Goal: Answer question/provide support: Share knowledge or assist other users

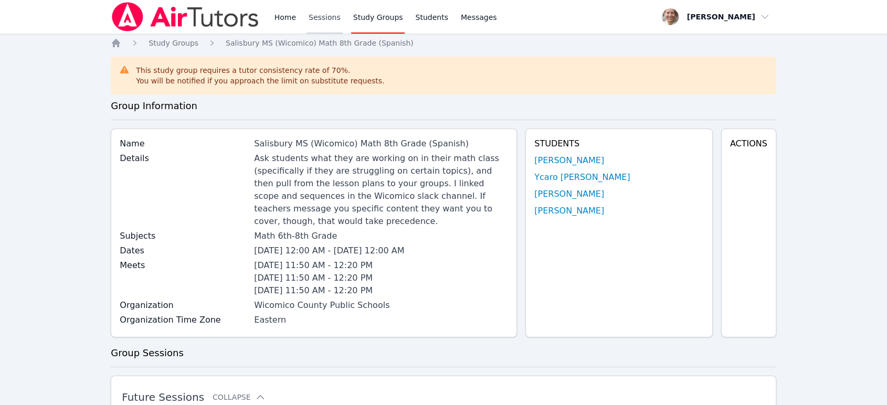
click at [324, 19] on link "Sessions" at bounding box center [324, 17] width 36 height 34
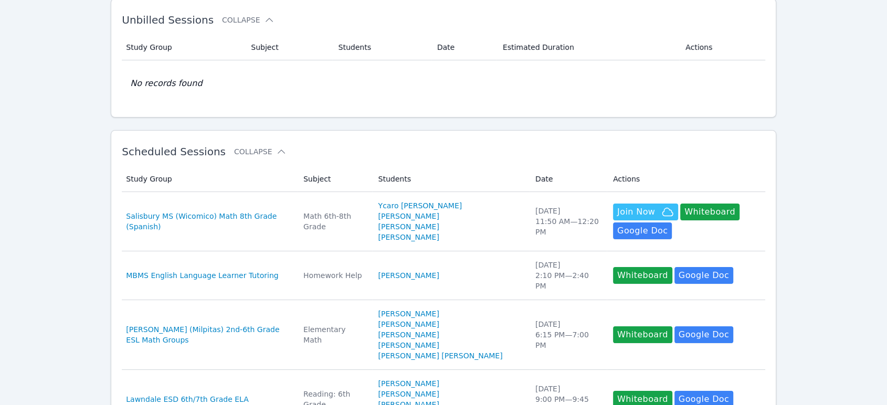
scroll to position [116, 0]
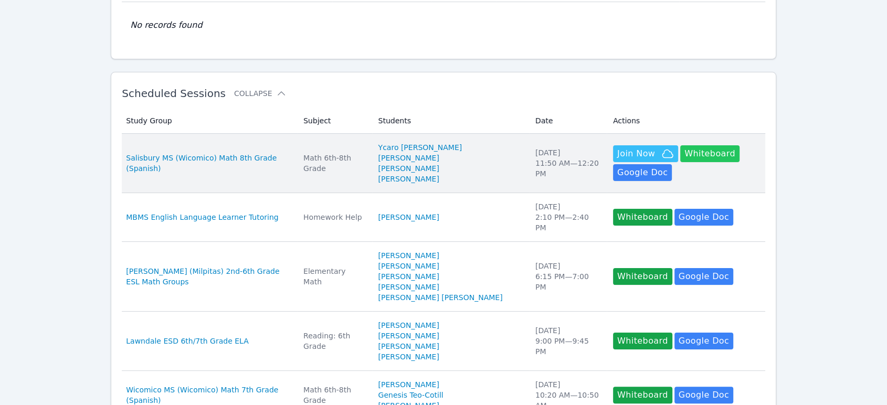
click at [680, 158] on button "Whiteboard" at bounding box center [709, 153] width 59 height 17
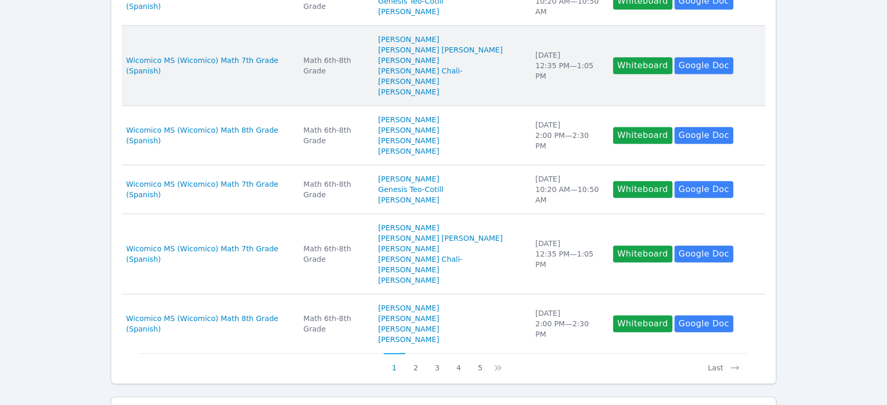
scroll to position [543, 0]
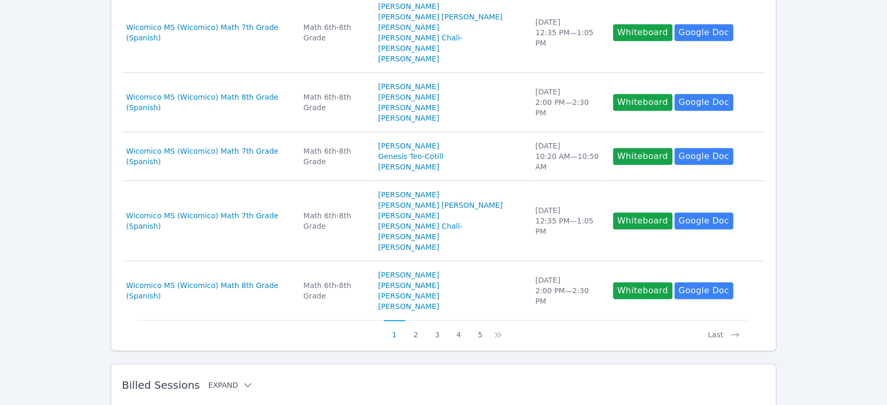
click at [222, 380] on button "Expand" at bounding box center [230, 385] width 45 height 10
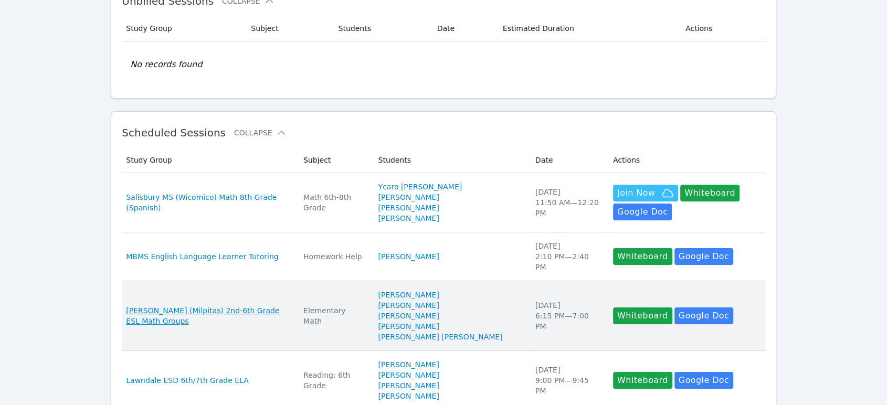
scroll to position [0, 0]
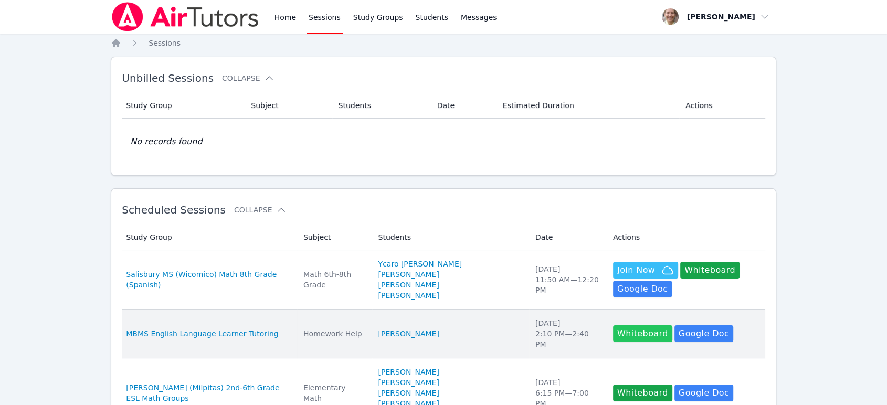
click at [613, 335] on button "Whiteboard" at bounding box center [642, 333] width 59 height 17
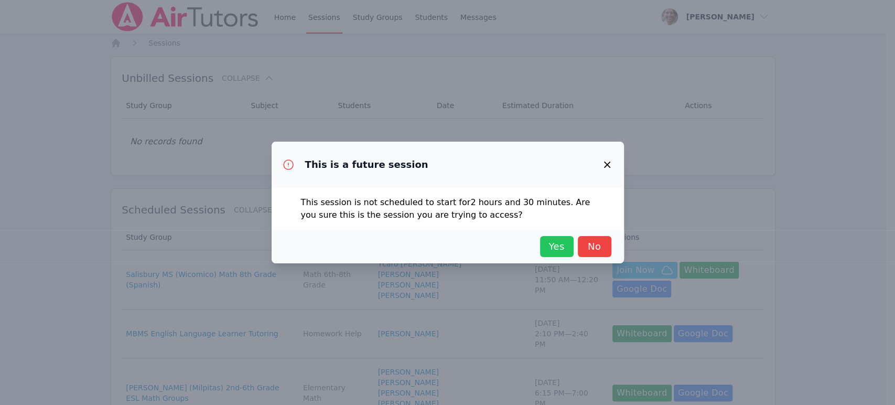
click at [542, 249] on button "Yes" at bounding box center [557, 246] width 34 height 21
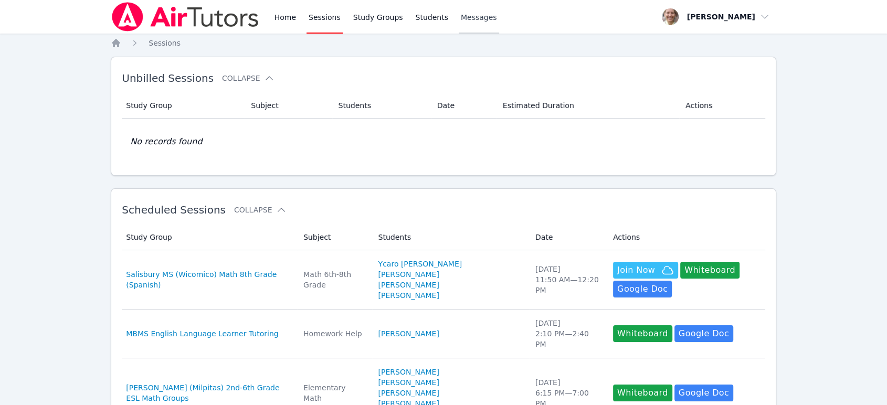
click at [464, 19] on span "Messages" at bounding box center [479, 17] width 36 height 10
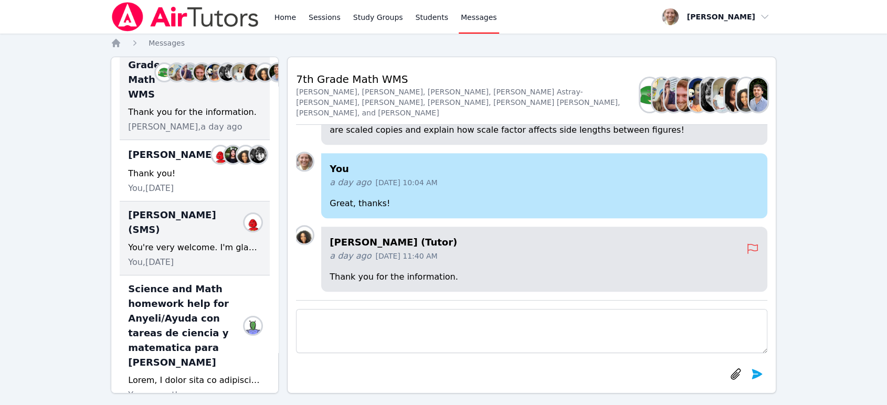
scroll to position [116, 0]
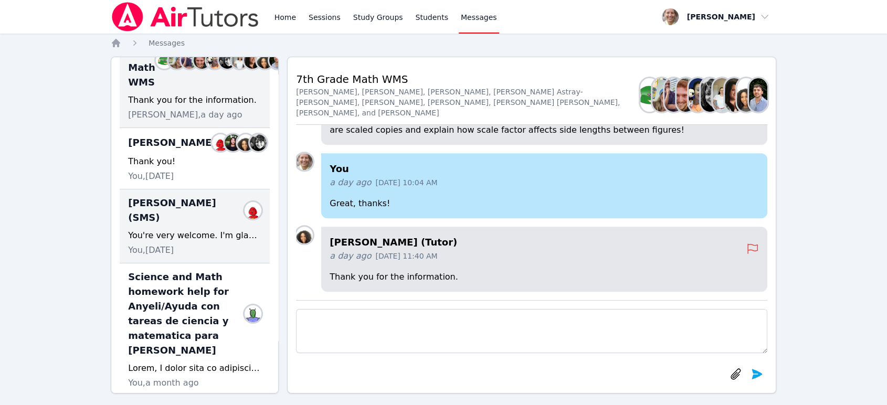
click at [217, 244] on div "Bennett (SMS) Members You're very welcome. I'm glad to help however possible. I…" at bounding box center [195, 226] width 150 height 74
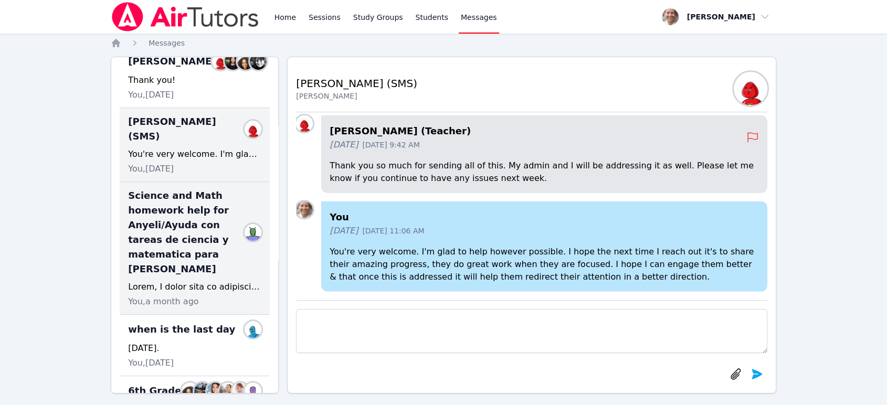
scroll to position [231, 0]
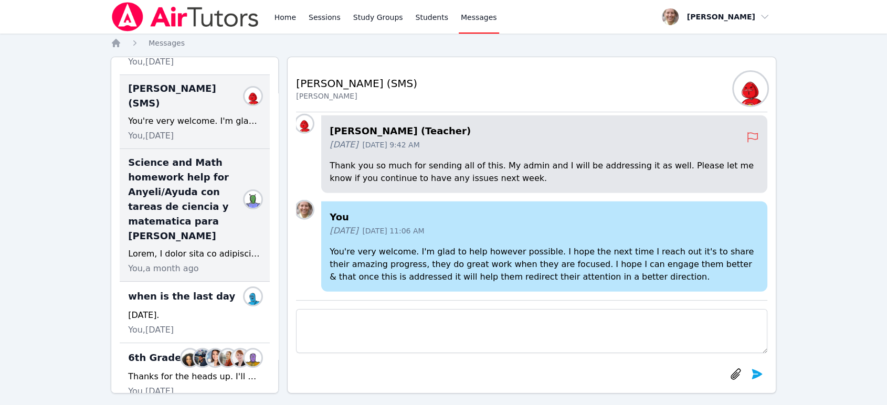
click at [218, 232] on div "Science and Math homework help for Anyeli/Ayuda con tareas de ciencia y matemat…" at bounding box center [195, 215] width 150 height 133
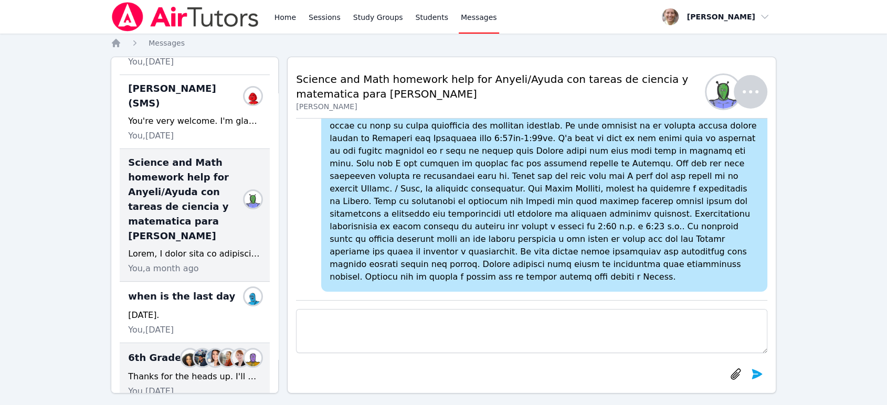
click at [206, 370] on div "Thanks for the heads up. I'll wait for the session duration. ~Diana Andrade" at bounding box center [194, 376] width 133 height 13
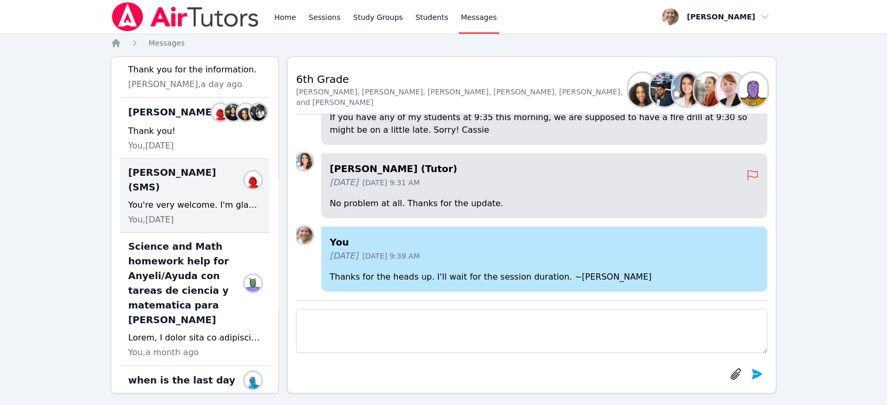
scroll to position [0, 0]
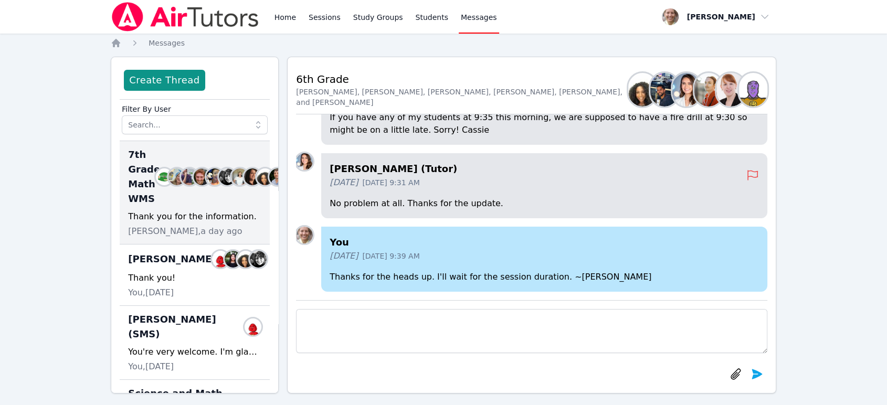
click at [171, 208] on div "7th Grade Math WMS Members Thank you for the information. Michelle Dupin, a day…" at bounding box center [195, 192] width 150 height 103
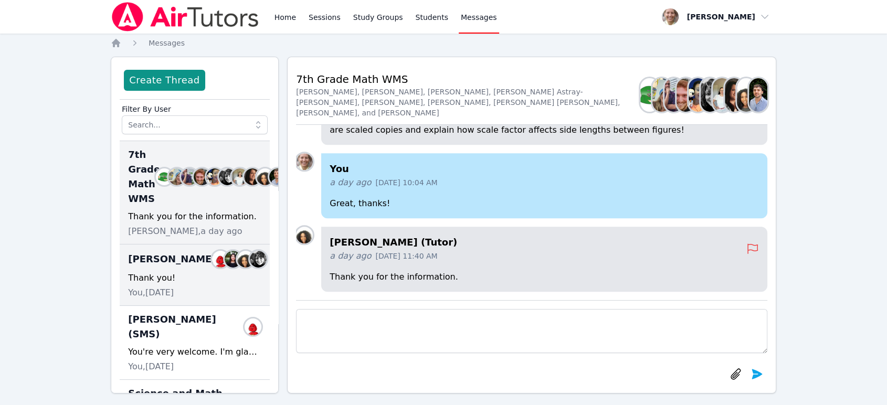
click at [172, 273] on div "Thank you!" at bounding box center [194, 278] width 133 height 13
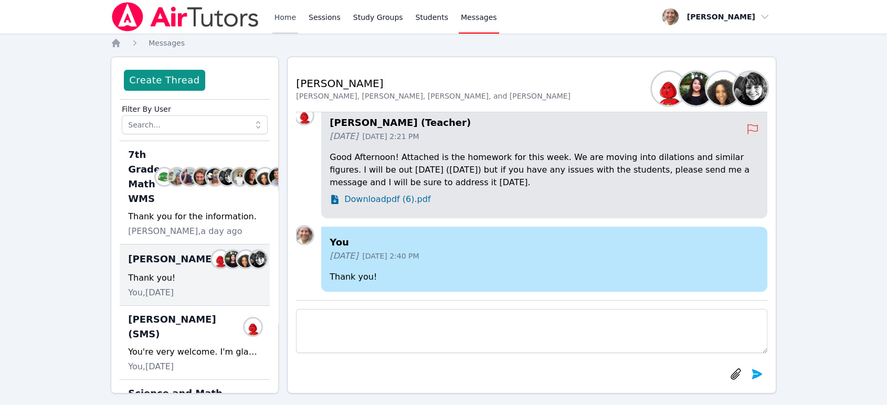
click at [273, 23] on link "Home" at bounding box center [285, 17] width 26 height 34
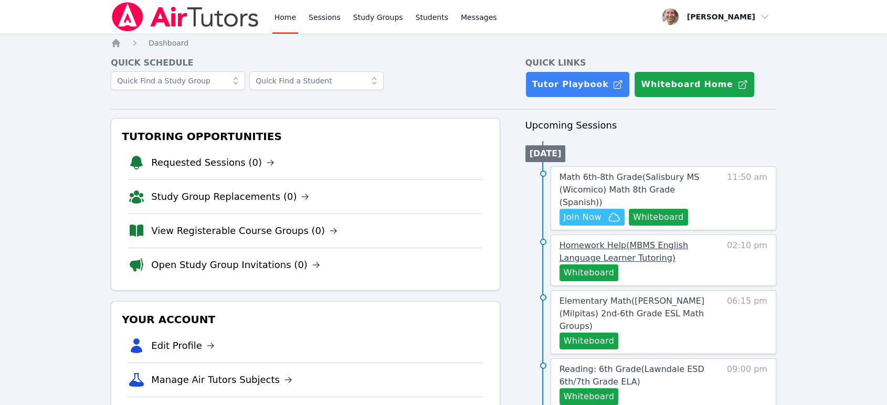
click at [645, 241] on span "Homework Help ( MBMS English Language Learner Tutoring )" at bounding box center [623, 251] width 129 height 23
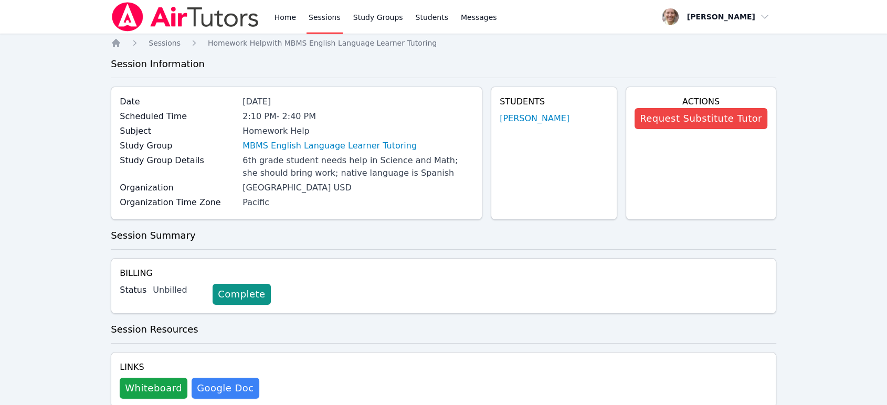
click at [326, 23] on link "Sessions" at bounding box center [324, 17] width 36 height 34
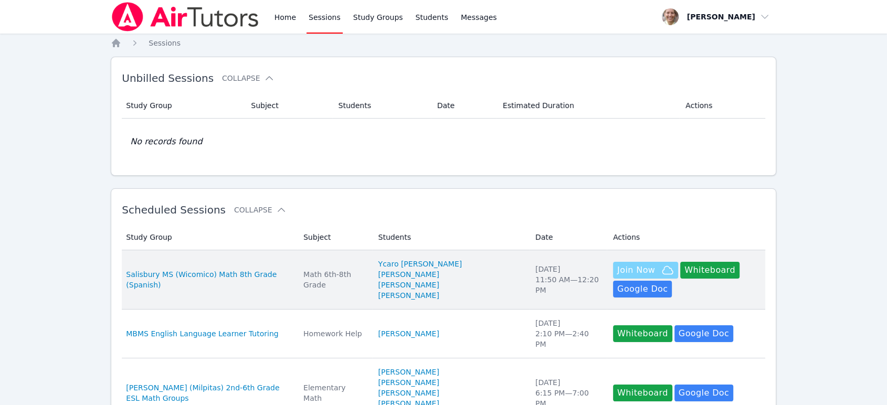
click at [615, 279] on button "Join Now" at bounding box center [645, 270] width 65 height 17
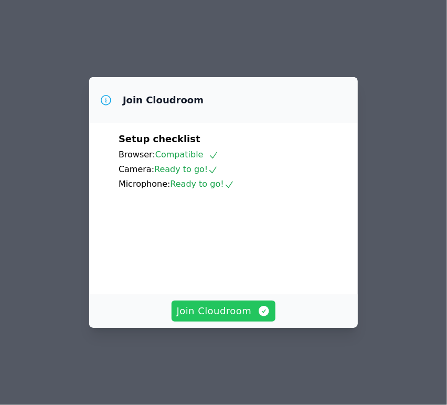
click at [214, 318] on span "Join Cloudroom" at bounding box center [224, 311] width 94 height 15
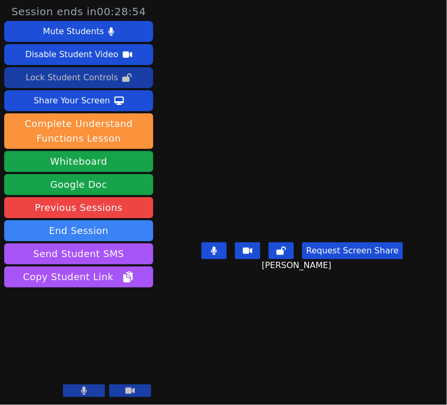
click at [105, 75] on div "Lock Student Controls" at bounding box center [72, 77] width 92 height 17
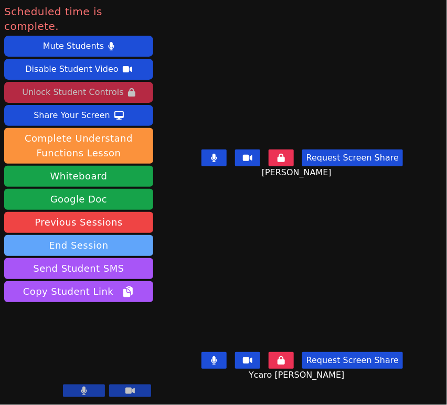
click at [121, 235] on button "End Session" at bounding box center [78, 245] width 149 height 21
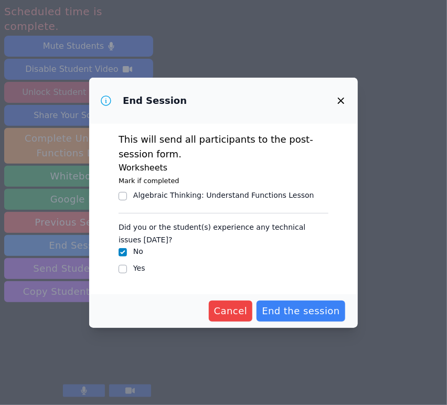
click at [123, 270] on input "Yes" at bounding box center [123, 269] width 8 height 8
checkbox input "true"
checkbox input "false"
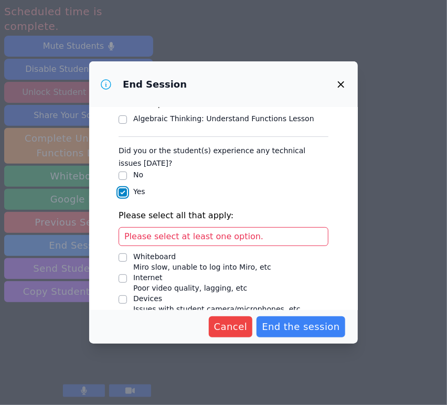
scroll to position [110, 0]
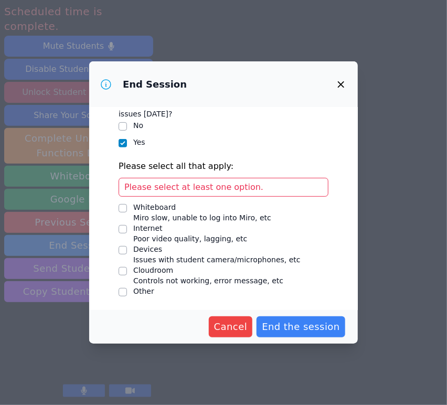
click at [167, 255] on span "Issues with student camera/microphones, etc" at bounding box center [216, 259] width 167 height 8
click at [127, 254] on input "Devices Issues with student camera/microphones, etc" at bounding box center [123, 250] width 8 height 8
checkbox input "true"
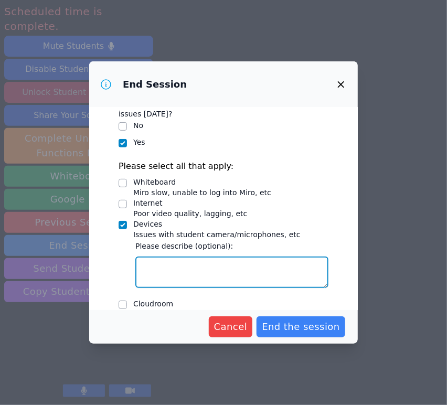
click at [216, 270] on textarea "Devices Issues with student camera/microphones, etc" at bounding box center [231, 272] width 193 height 31
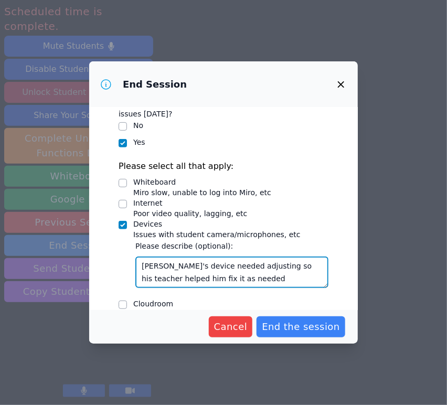
type textarea "Ycaro's device needed adjusting so his teacher helped him fix it as needed."
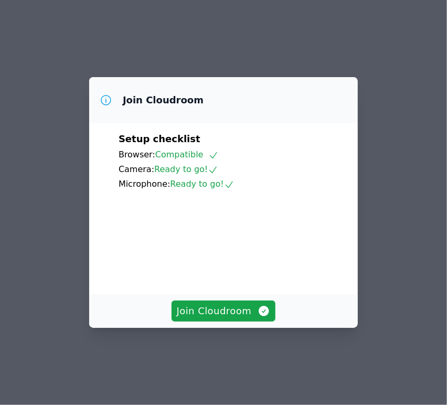
click at [216, 318] on span "Join Cloudroom" at bounding box center [224, 311] width 94 height 15
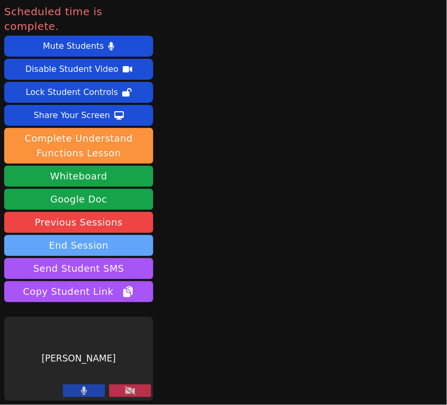
click at [75, 235] on button "End Session" at bounding box center [78, 245] width 149 height 21
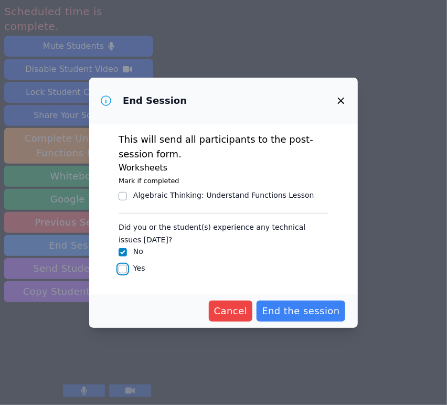
click at [122, 270] on input "Yes" at bounding box center [123, 269] width 8 height 8
checkbox input "true"
checkbox input "false"
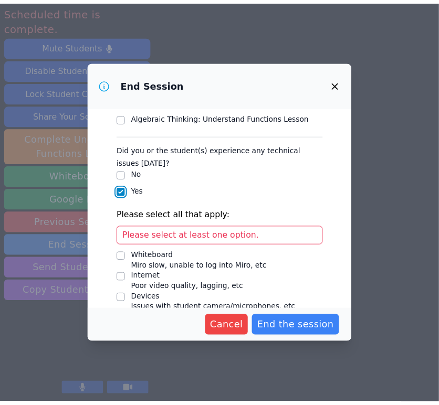
scroll to position [110, 0]
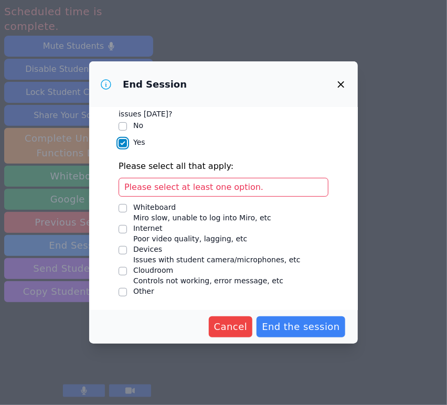
click at [122, 252] on input "Devices Issues with student camera/microphones, etc" at bounding box center [123, 250] width 8 height 8
checkbox input "true"
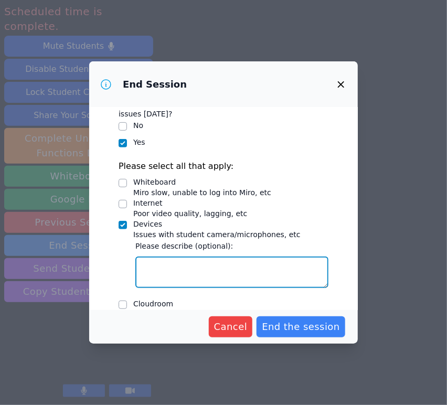
click at [160, 268] on textarea "Devices Issues with student camera/microphones, etc" at bounding box center [231, 272] width 193 height 31
paste textarea "Ycaro's device needed adjusting so his teacher helped him fix it as needed."
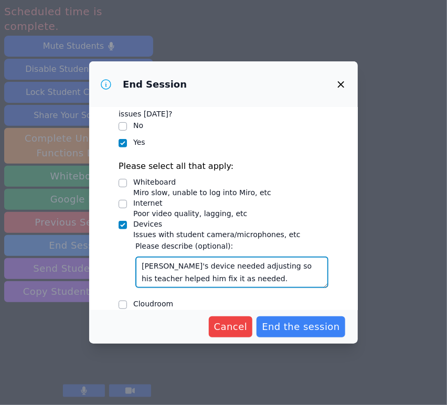
type textarea "Ycaro's device needed adjusting so his teacher helped him fix it as needed."
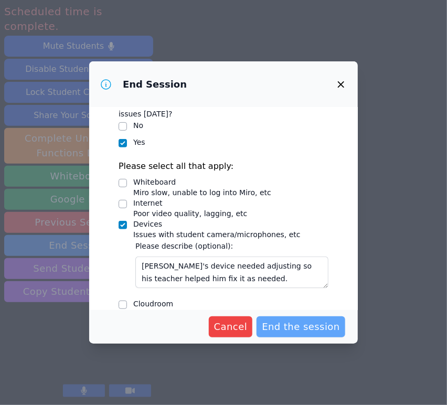
click at [302, 328] on span "End the session" at bounding box center [301, 326] width 78 height 15
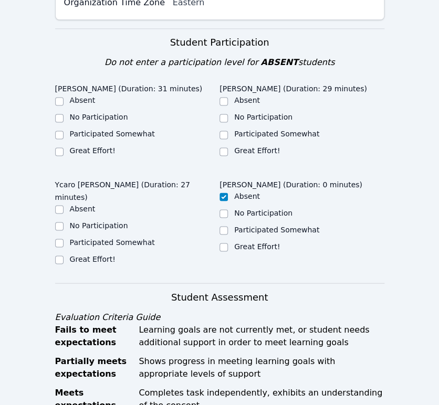
scroll to position [337, 0]
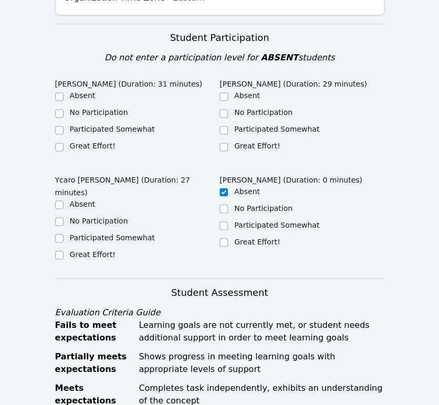
click at [255, 142] on label "Great Effort!" at bounding box center [257, 146] width 46 height 8
click at [228, 143] on input "Great Effort!" at bounding box center [223, 147] width 8 height 8
checkbox input "true"
click at [110, 142] on label "Great Effort!" at bounding box center [93, 146] width 46 height 8
click at [63, 143] on input "Great Effort!" at bounding box center [59, 147] width 8 height 8
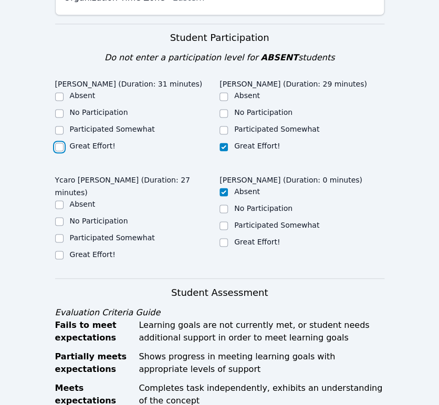
checkbox input "true"
click at [106, 250] on label "Great Effort!" at bounding box center [93, 254] width 46 height 8
click at [63, 251] on input "Great Effort!" at bounding box center [59, 255] width 8 height 8
checkbox input "true"
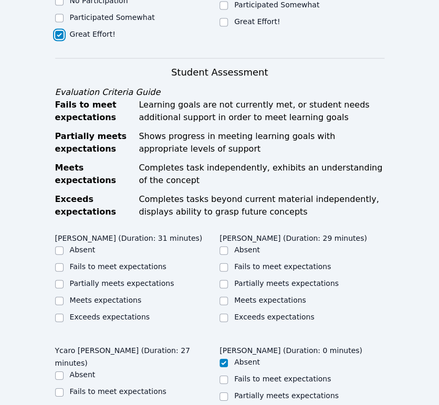
scroll to position [575, 0]
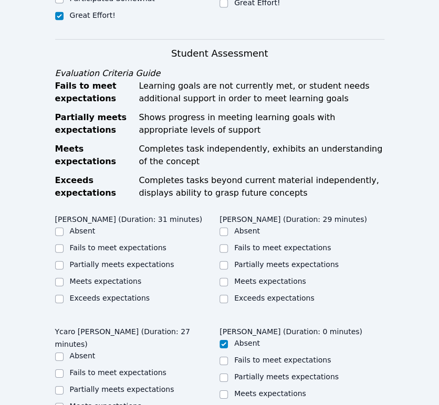
click at [113, 277] on label "Meets expectations" at bounding box center [106, 281] width 72 height 8
click at [63, 278] on input "Meets expectations" at bounding box center [59, 282] width 8 height 8
checkbox input "true"
click at [283, 277] on label "Meets expectations" at bounding box center [270, 281] width 72 height 8
click at [228, 278] on input "Meets expectations" at bounding box center [223, 282] width 8 height 8
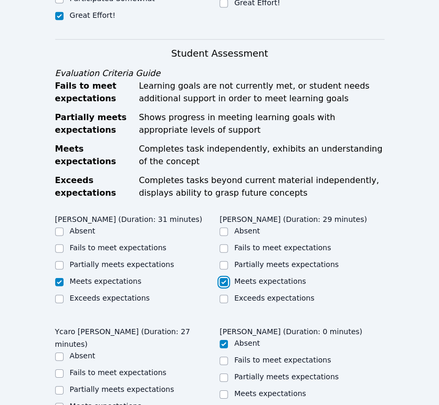
checkbox input "true"
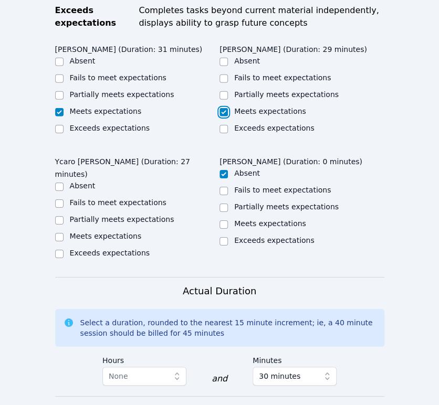
scroll to position [769, 0]
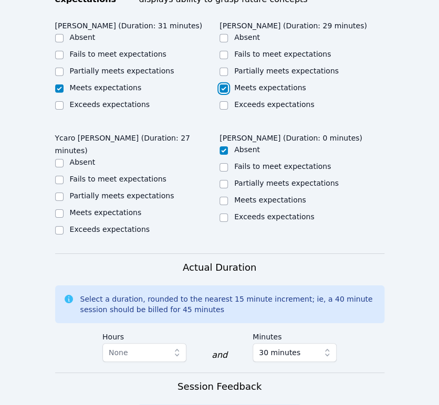
click at [125, 208] on label "Meets expectations" at bounding box center [106, 212] width 72 height 8
click at [63, 209] on input "Meets expectations" at bounding box center [59, 213] width 8 height 8
checkbox input "true"
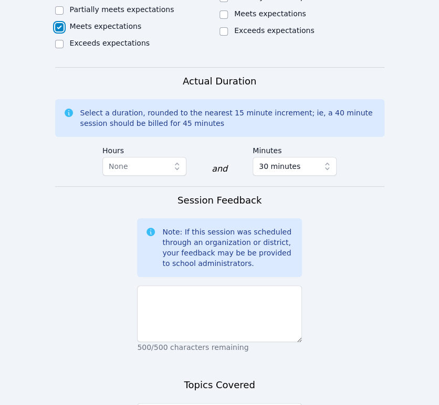
scroll to position [957, 0]
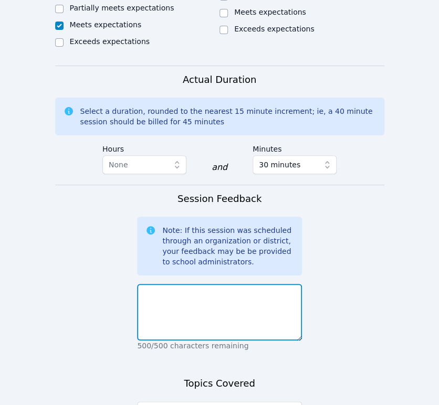
click at [251, 284] on textarea at bounding box center [219, 312] width 165 height 57
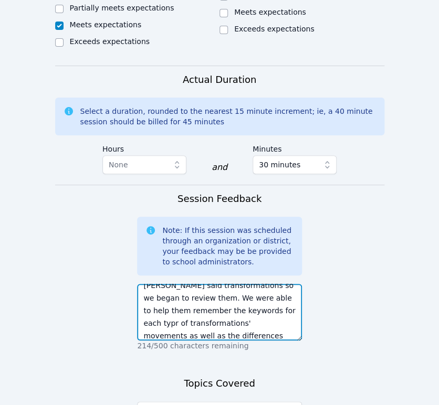
scroll to position [46, 0]
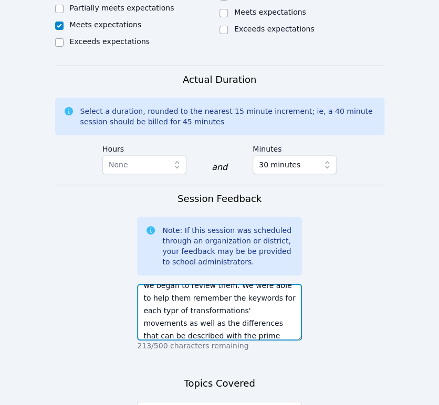
click at [273, 301] on textarea "I asked what they needed more help with & Ana & Ycaro said transformations so w…" at bounding box center [219, 312] width 165 height 57
click at [216, 313] on textarea "I asked what they needed more help with & Ana & Ycaro said transformations so w…" at bounding box center [219, 312] width 165 height 57
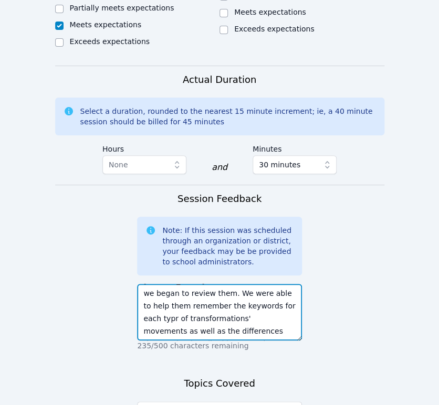
click at [234, 326] on textarea "I asked what they needed more help with & Ana & Ycaro said transformations so w…" at bounding box center [219, 312] width 165 height 57
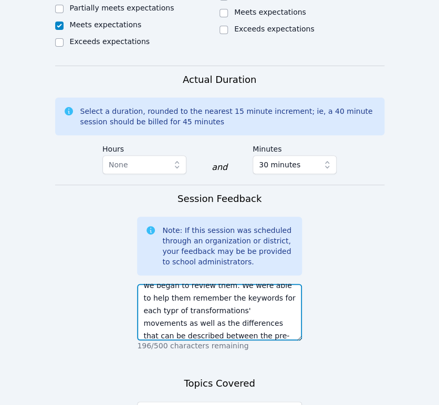
click at [284, 314] on textarea "I asked what they needed more help with & Ana & Ycaro said transformations so w…" at bounding box center [219, 312] width 165 height 57
click at [203, 301] on textarea "I asked what they needed more help with & Ana & Ycaro said transformations so w…" at bounding box center [219, 312] width 165 height 57
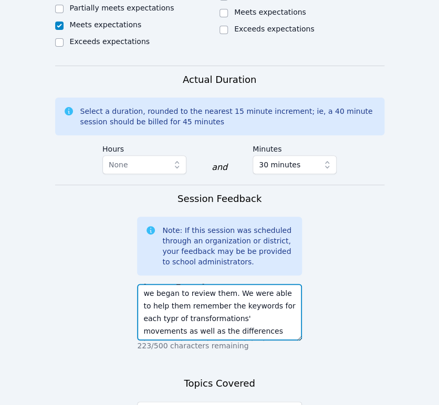
click at [197, 322] on textarea "I asked what they needed more help with & Ana & Ycaro said transformations so w…" at bounding box center [219, 312] width 165 height 57
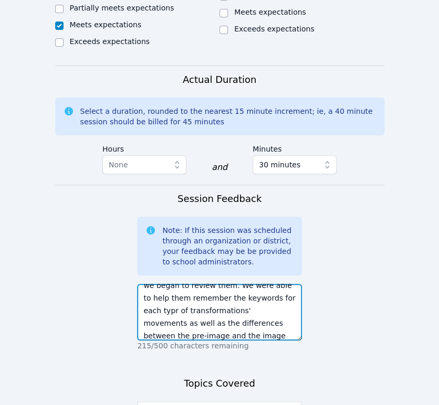
click at [181, 327] on textarea "I asked what they needed more help with & Ana & Ycaro said transformations so w…" at bounding box center [219, 312] width 165 height 57
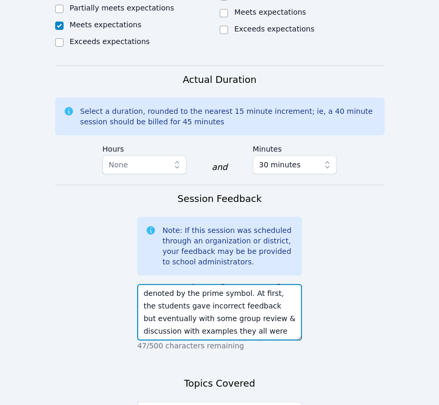
scroll to position [88, 0]
type textarea "I asked what they needed more help with & Ana & Ycaro said transformations so w…"
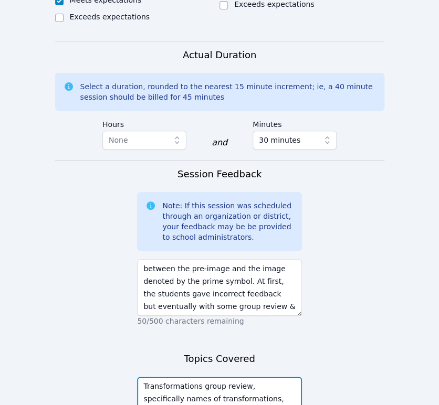
scroll to position [994, 0]
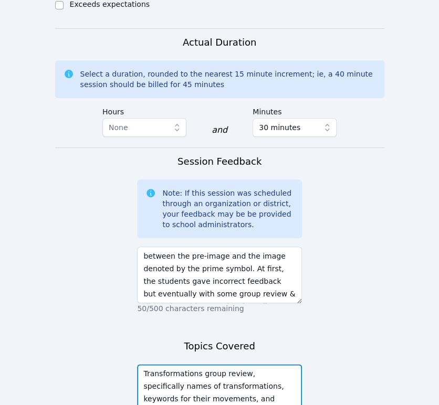
click at [279, 364] on textarea "Transformations group review, specifically names of transformations, keywords f…" at bounding box center [219, 392] width 165 height 57
click at [285, 378] on textarea "Transformations group review, specifically explanations and examples for the na…" at bounding box center [219, 392] width 165 height 57
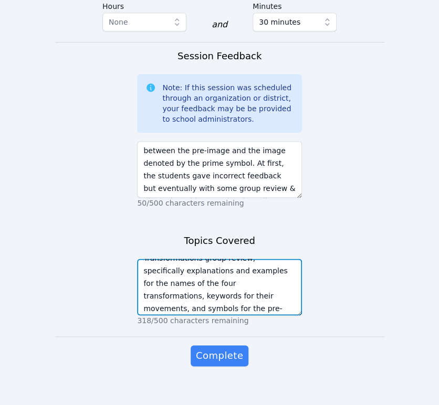
scroll to position [13, 0]
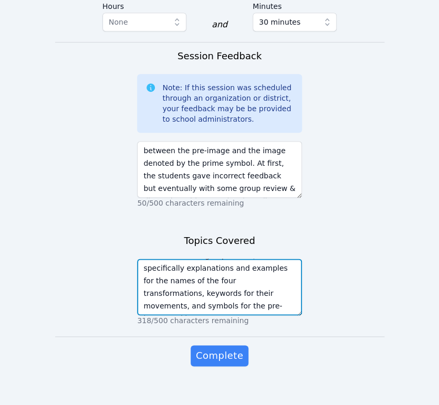
click at [198, 282] on textarea "Transformations group review, specifically explanations and examples for the na…" at bounding box center [219, 287] width 165 height 57
click at [247, 281] on textarea "Transformations group review, specifically explanations and examples for the na…" at bounding box center [219, 287] width 165 height 57
click at [198, 279] on textarea "Transformations group review, specifically explanations and examples for the na…" at bounding box center [219, 287] width 165 height 57
click at [223, 297] on textarea "Transformations group review, specifically explanations and examples for the na…" at bounding box center [219, 287] width 165 height 57
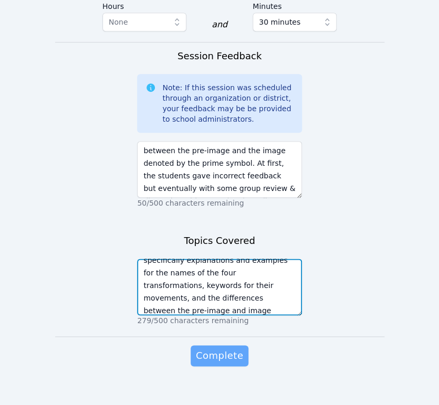
type textarea "Transformations group review, specifically explanations and examples for the na…"
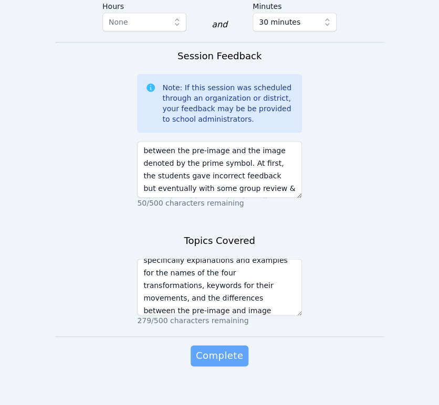
click at [223, 345] on button "Complete" at bounding box center [219, 355] width 58 height 21
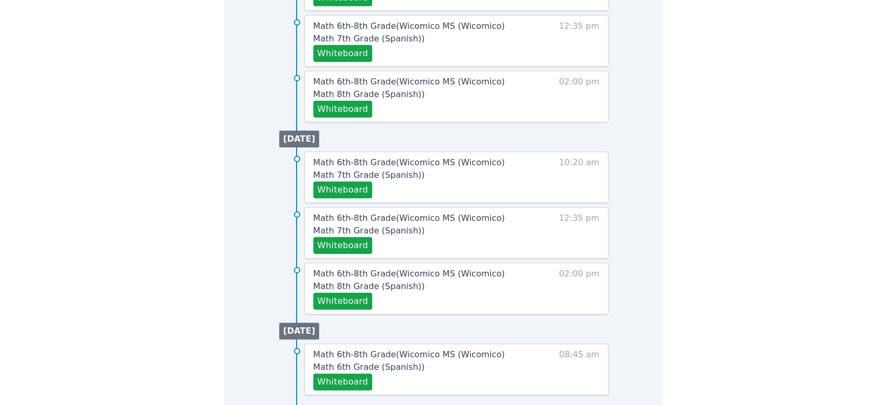
scroll to position [412, 0]
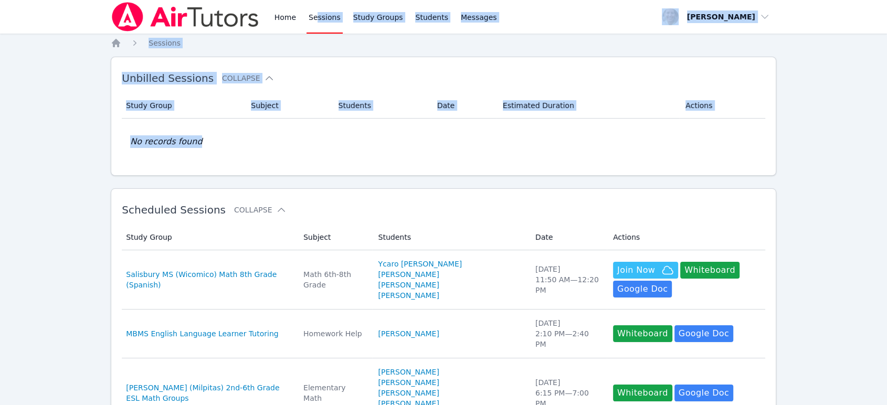
drag, startPoint x: 0, startPoint y: 0, endPoint x: 317, endPoint y: -9, distance: 317.5
click at [317, 0] on html "Home Sessions Study Groups Students Messages Open user menu [PERSON_NAME] Open …" at bounding box center [443, 202] width 887 height 405
click at [314, 15] on link "Sessions" at bounding box center [324, 17] width 36 height 34
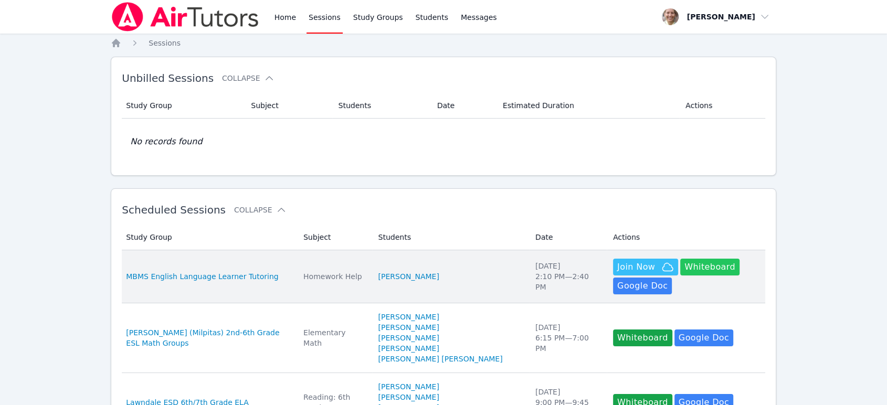
click at [680, 268] on button "Whiteboard" at bounding box center [709, 267] width 59 height 17
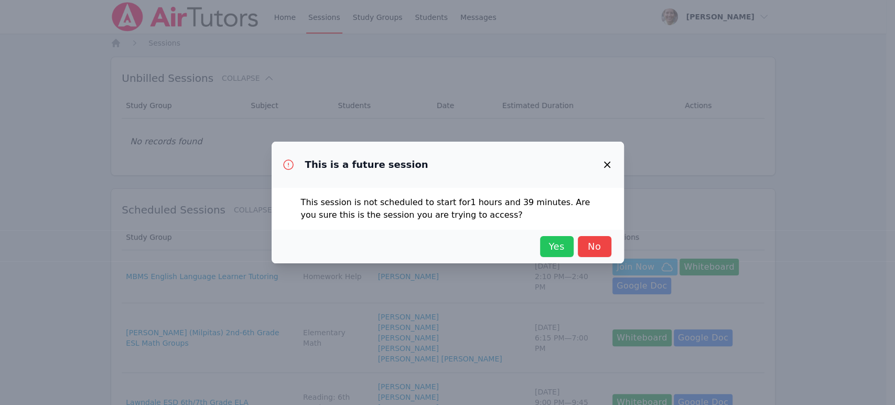
click at [566, 238] on button "Yes" at bounding box center [557, 246] width 34 height 21
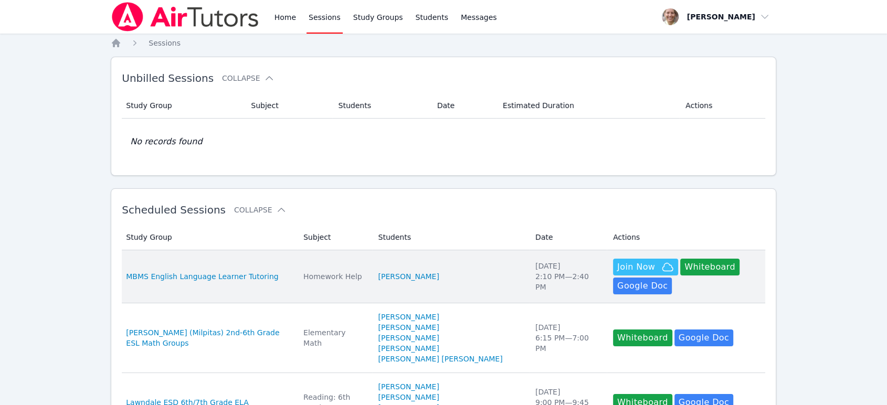
click at [283, 261] on td "Study Group MBMS English Language Learner Tutoring" at bounding box center [209, 276] width 175 height 53
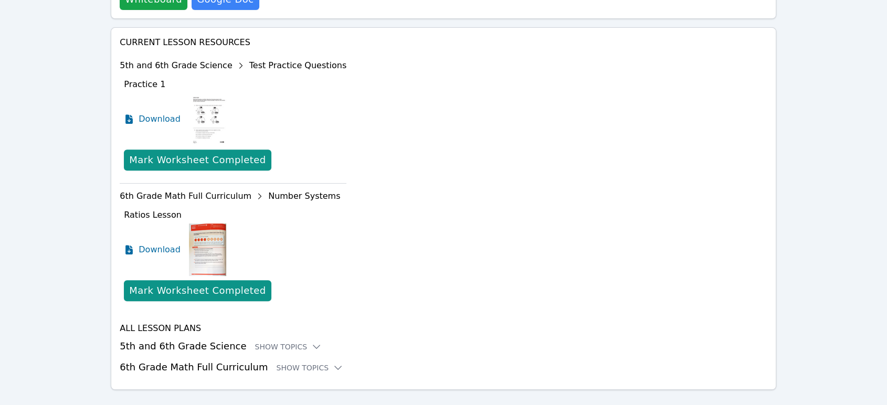
scroll to position [406, 0]
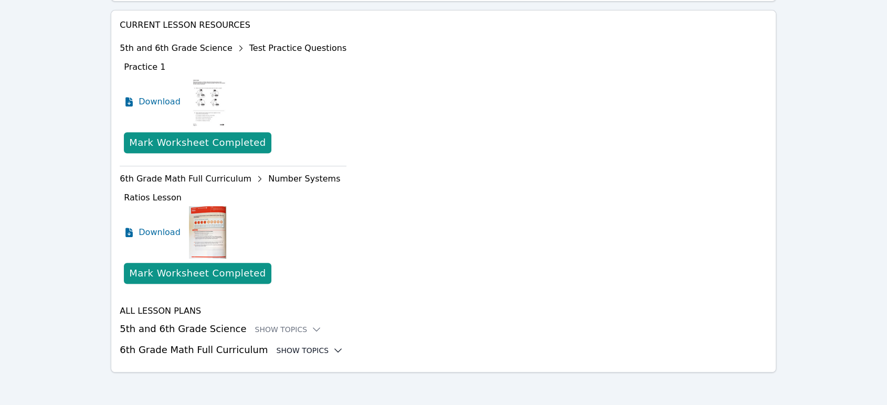
click at [276, 349] on div "Show Topics" at bounding box center [309, 350] width 67 height 10
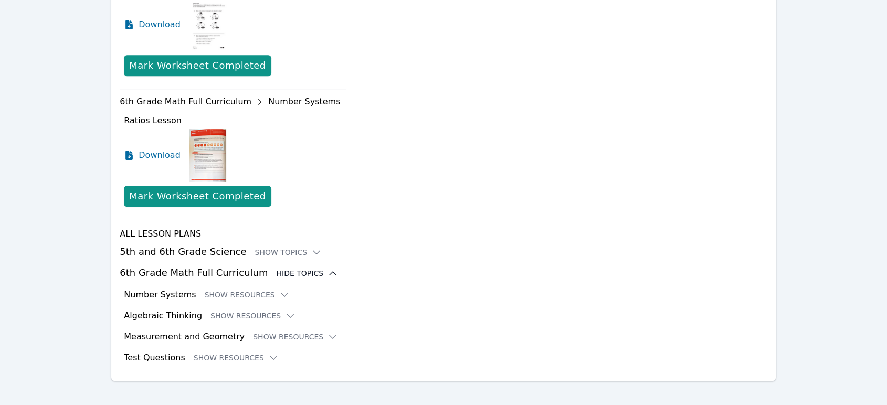
scroll to position [492, 0]
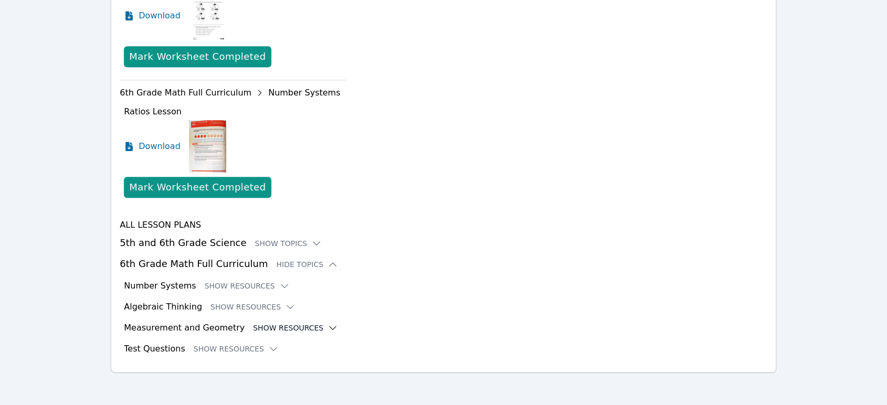
click at [253, 327] on button "Show Resources" at bounding box center [295, 328] width 85 height 10
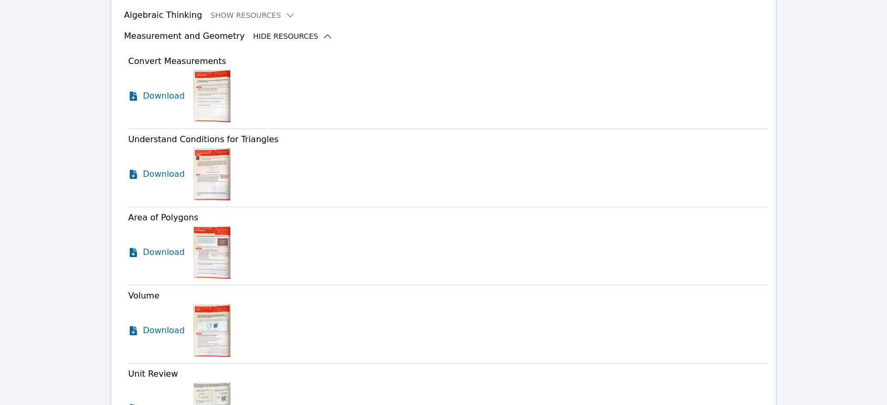
scroll to position [783, 0]
click at [175, 334] on span "Download" at bounding box center [166, 331] width 47 height 13
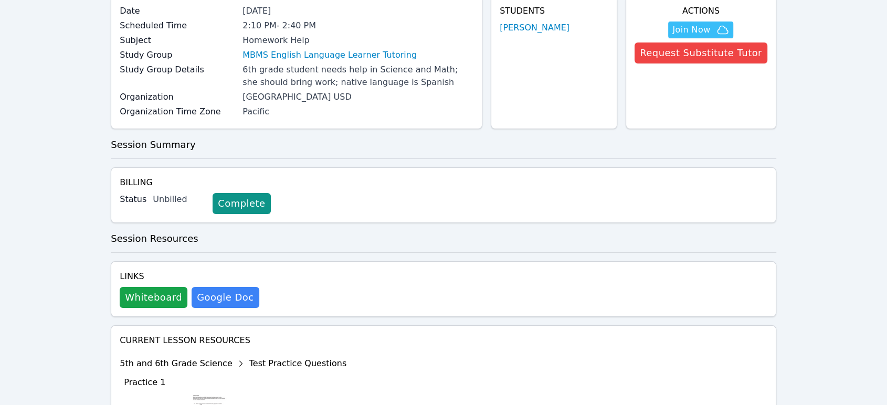
scroll to position [0, 0]
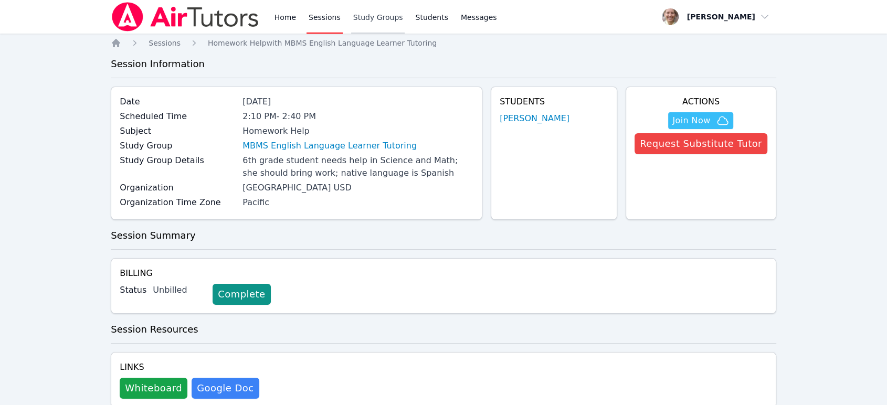
click at [351, 16] on link "Study Groups" at bounding box center [378, 17] width 54 height 34
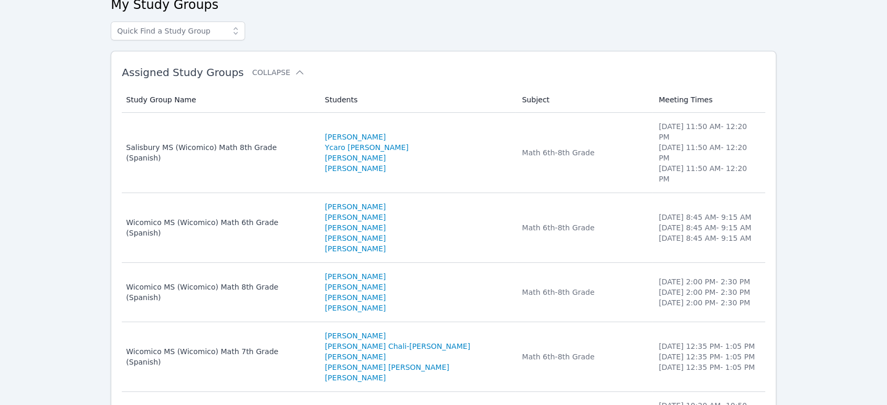
scroll to position [174, 0]
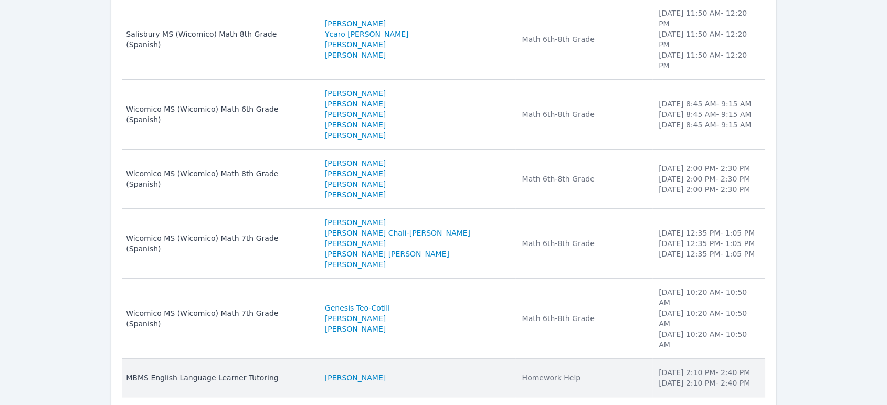
click at [575, 359] on td "Subject Homework Help" at bounding box center [583, 378] width 136 height 38
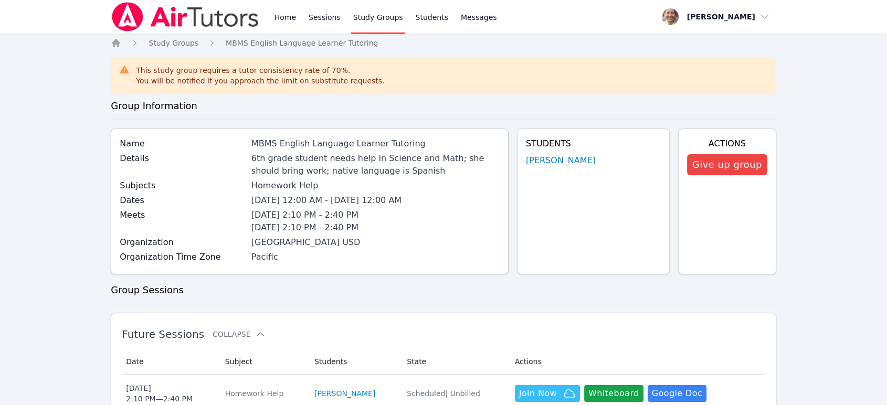
click at [359, 19] on link "Study Groups" at bounding box center [378, 17] width 54 height 34
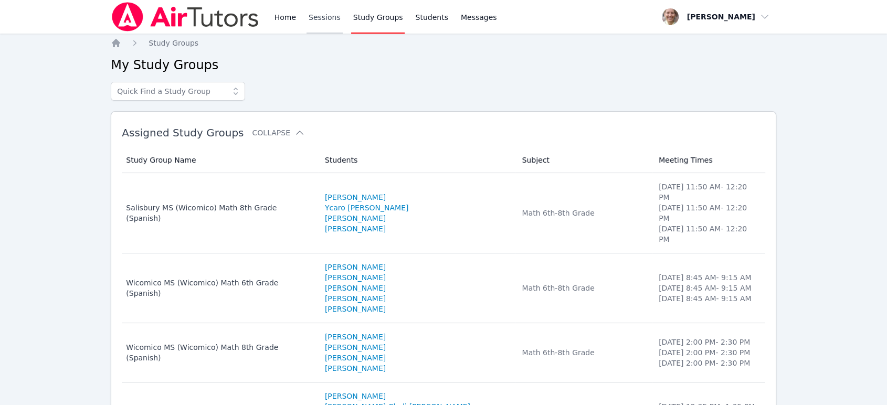
click at [333, 18] on link "Sessions" at bounding box center [324, 17] width 36 height 34
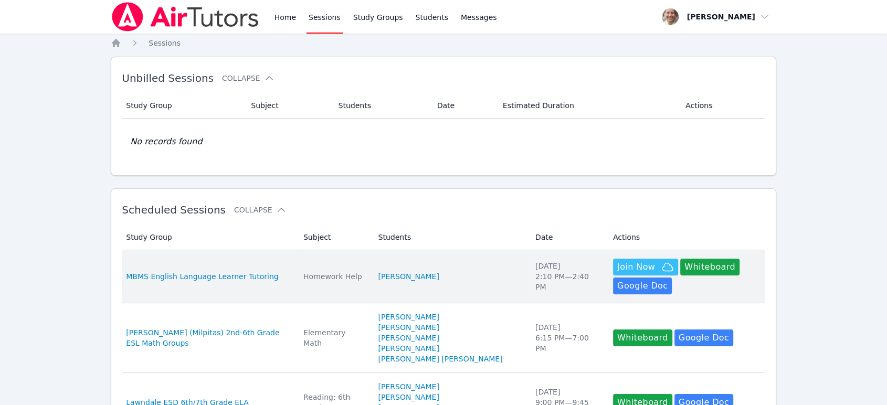
click at [464, 275] on td "Students Anyeli VáSquez" at bounding box center [450, 276] width 157 height 53
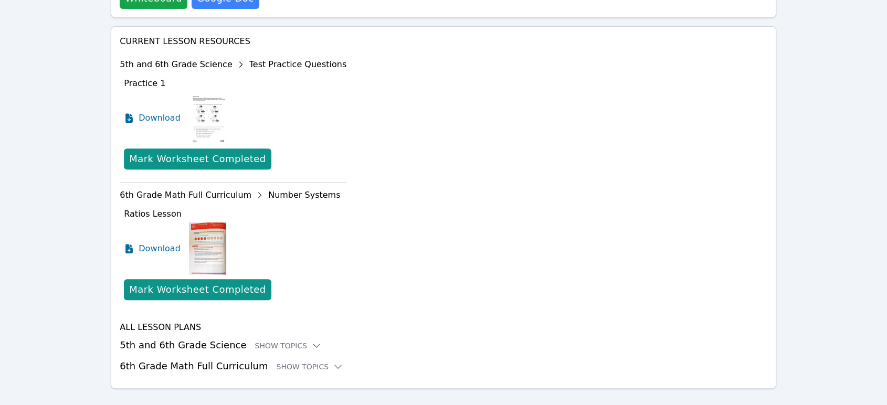
scroll to position [406, 0]
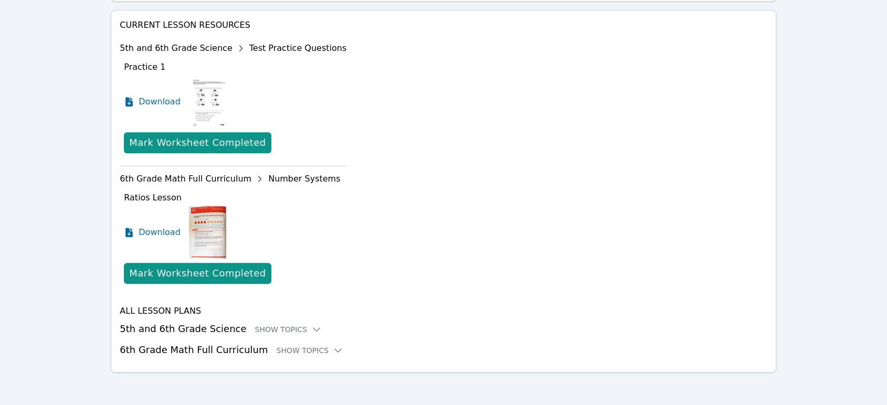
click at [134, 349] on h3 "6th Grade Math Full Curriculum Show Topics" at bounding box center [443, 350] width 647 height 15
click at [276, 352] on div "Show Topics" at bounding box center [309, 350] width 67 height 10
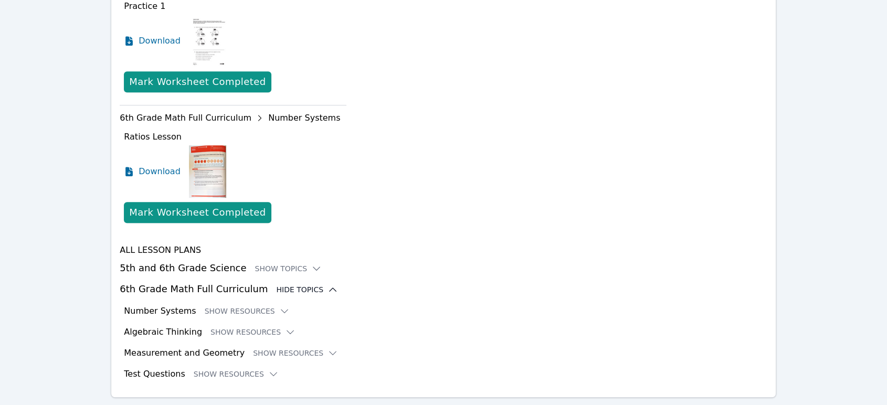
scroll to position [492, 0]
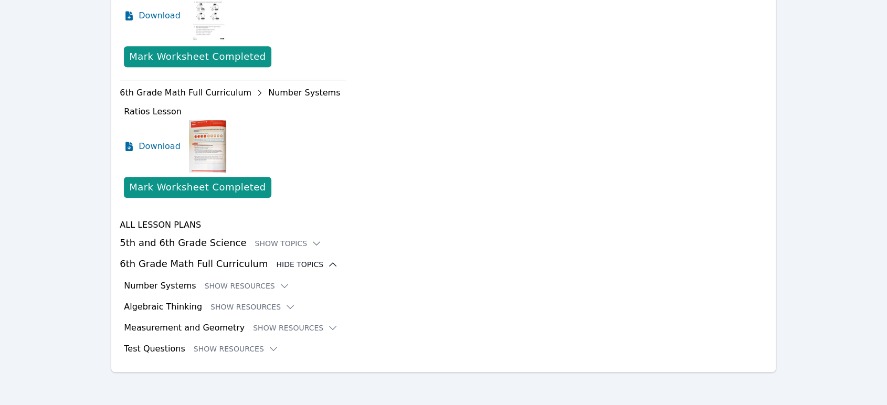
click at [221, 348] on button "Show Resources" at bounding box center [236, 349] width 85 height 10
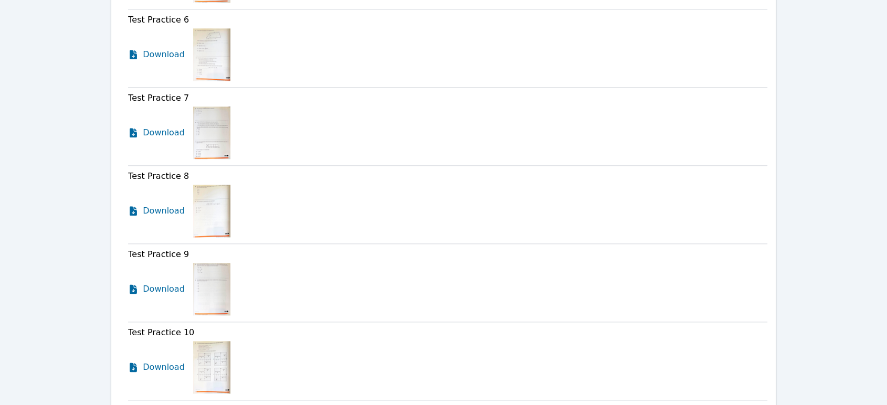
scroll to position [1244, 0]
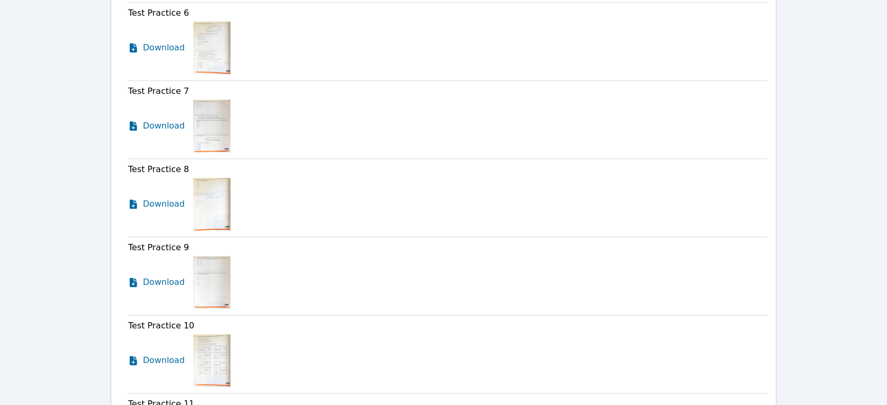
click at [201, 364] on img at bounding box center [211, 360] width 37 height 52
click at [173, 360] on span "Download" at bounding box center [166, 360] width 47 height 13
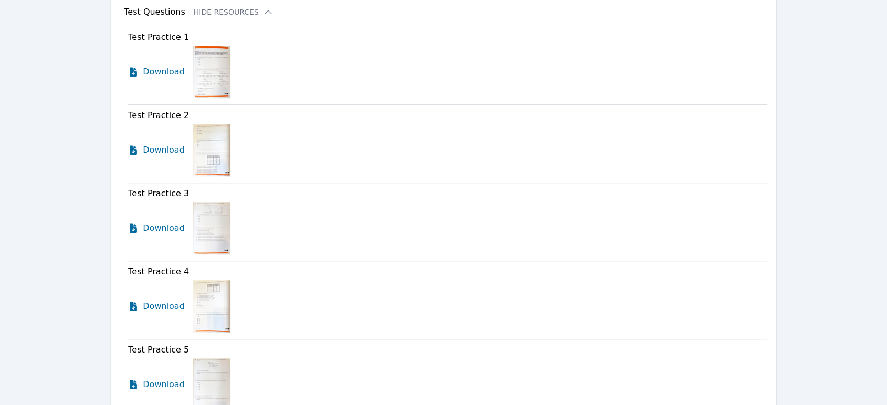
scroll to position [719, 0]
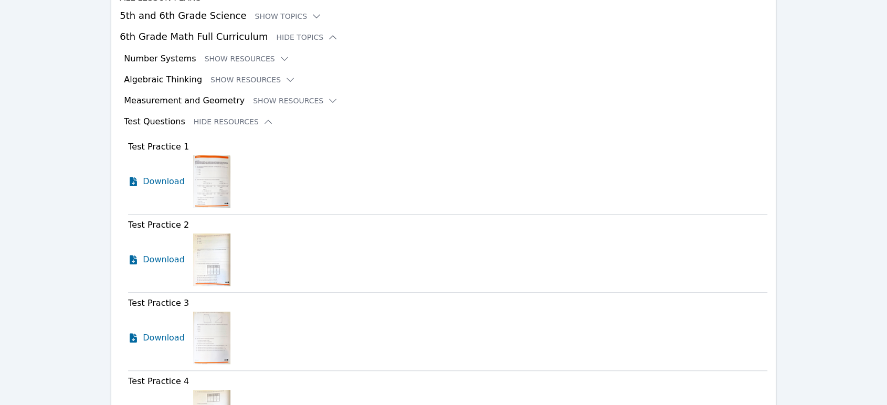
click at [241, 115] on div "Test Questions Hide Resources" at bounding box center [445, 121] width 643 height 13
click at [241, 118] on button "Hide Resources" at bounding box center [234, 121] width 80 height 10
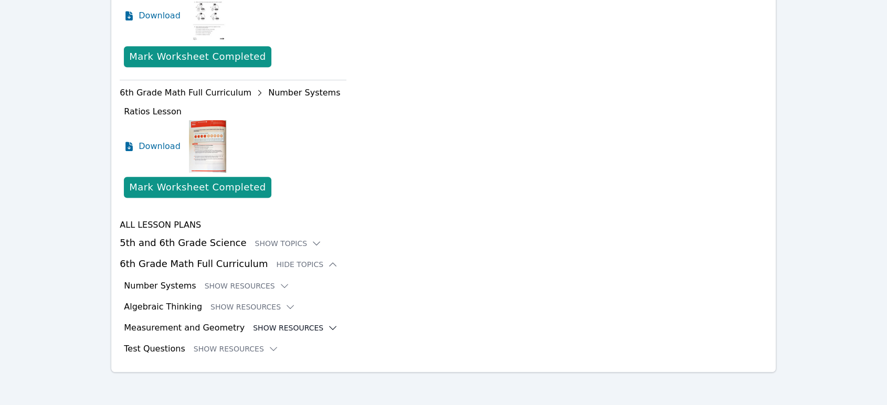
click at [271, 325] on button "Show Resources" at bounding box center [295, 328] width 85 height 10
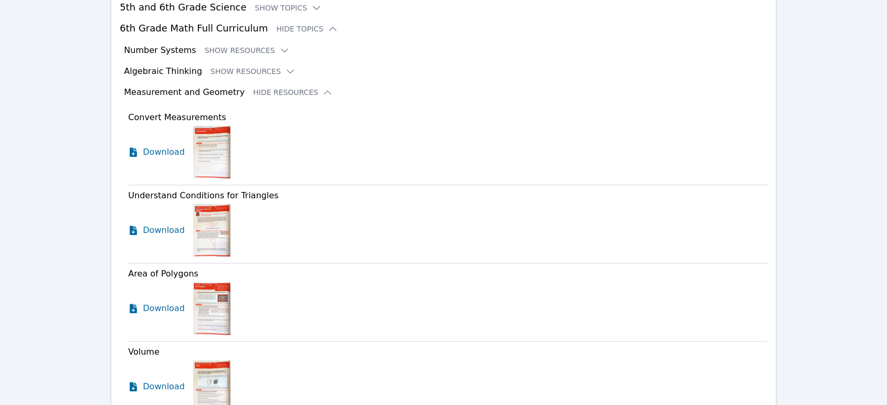
scroll to position [667, 0]
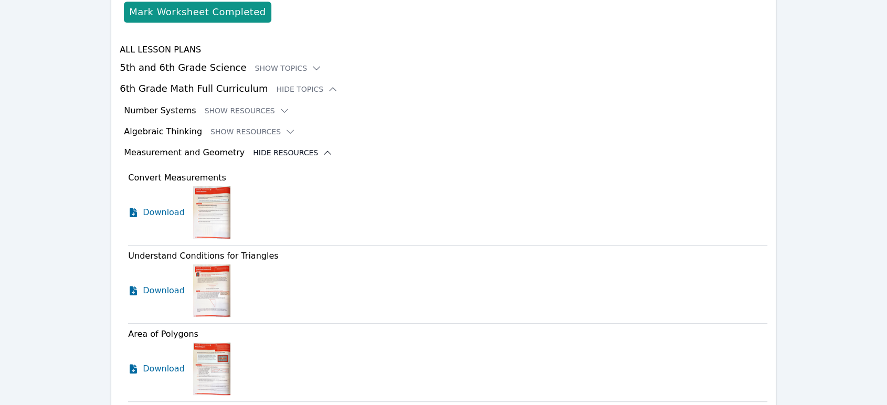
click at [253, 152] on button "Hide Resources" at bounding box center [293, 152] width 80 height 10
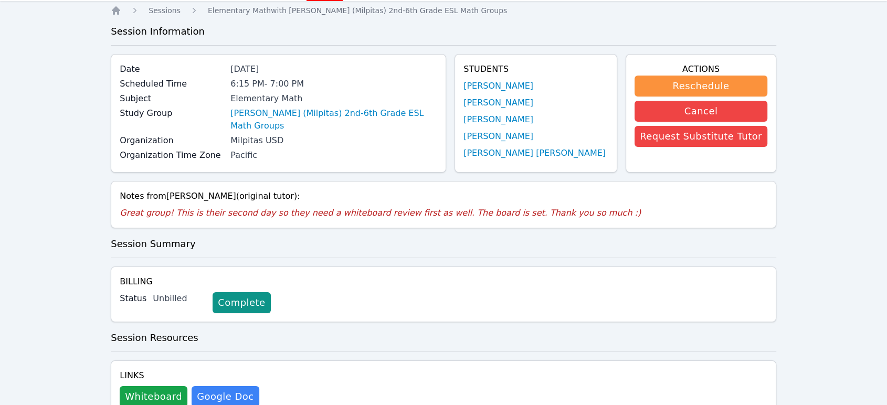
scroll to position [116, 0]
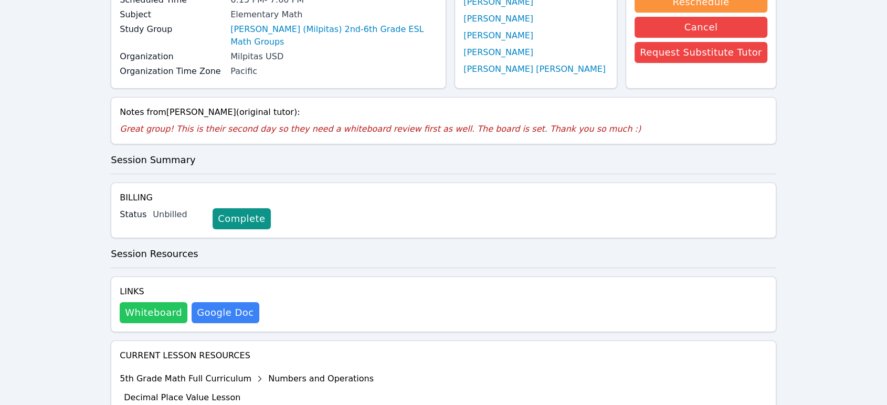
click at [165, 311] on button "Whiteboard" at bounding box center [154, 312] width 68 height 21
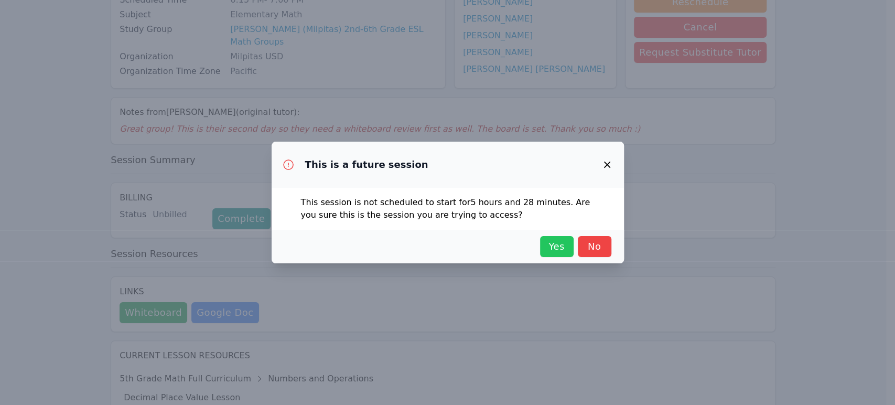
click at [564, 248] on span "Yes" at bounding box center [557, 246] width 23 height 15
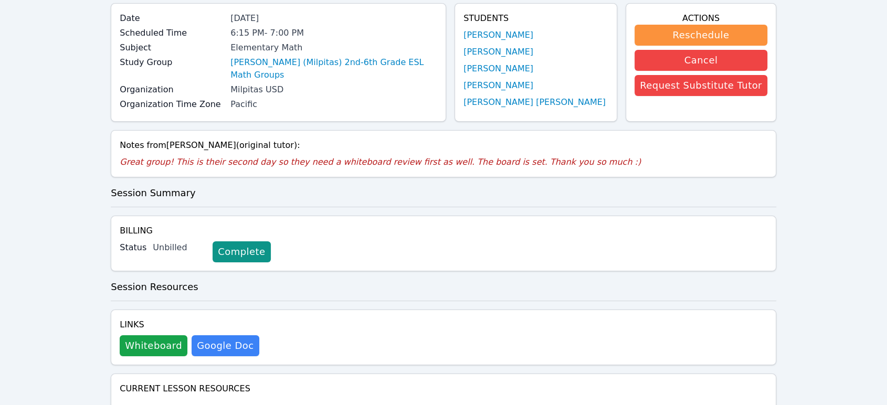
scroll to position [0, 0]
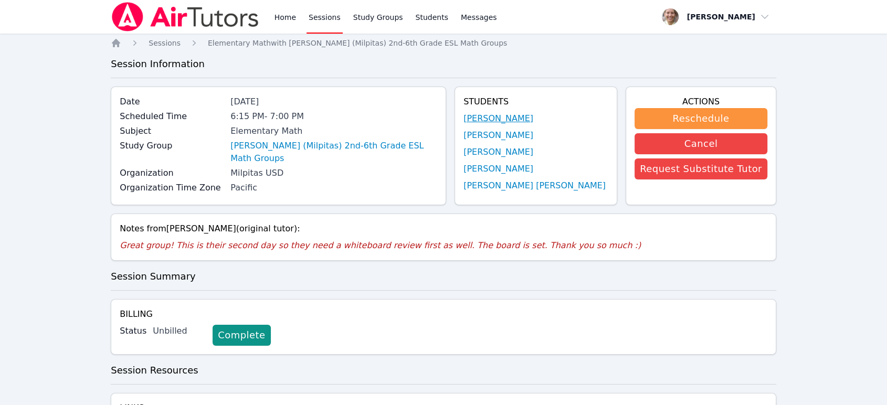
click at [515, 120] on link "[PERSON_NAME]" at bounding box center [498, 118] width 70 height 13
click at [510, 136] on link "[PERSON_NAME]" at bounding box center [498, 135] width 70 height 13
click at [509, 154] on link "[PERSON_NAME]" at bounding box center [498, 152] width 70 height 13
click at [509, 167] on link "[PERSON_NAME]" at bounding box center [498, 169] width 70 height 13
click at [512, 186] on link "[PERSON_NAME] [PERSON_NAME]" at bounding box center [534, 185] width 142 height 13
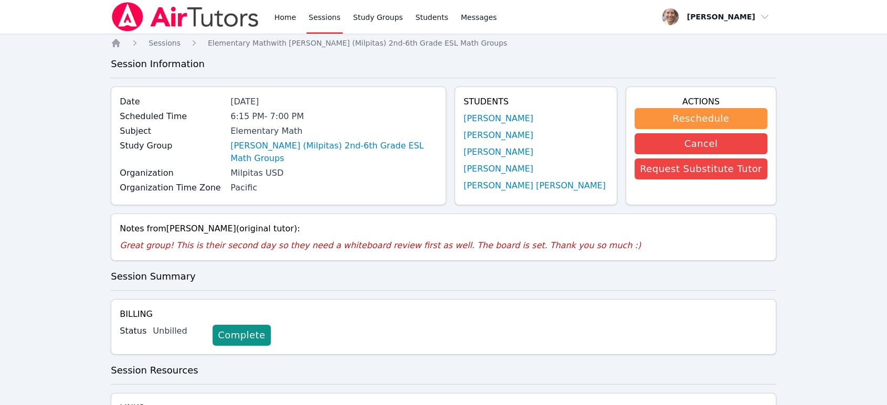
click at [325, 24] on link "Sessions" at bounding box center [324, 17] width 36 height 34
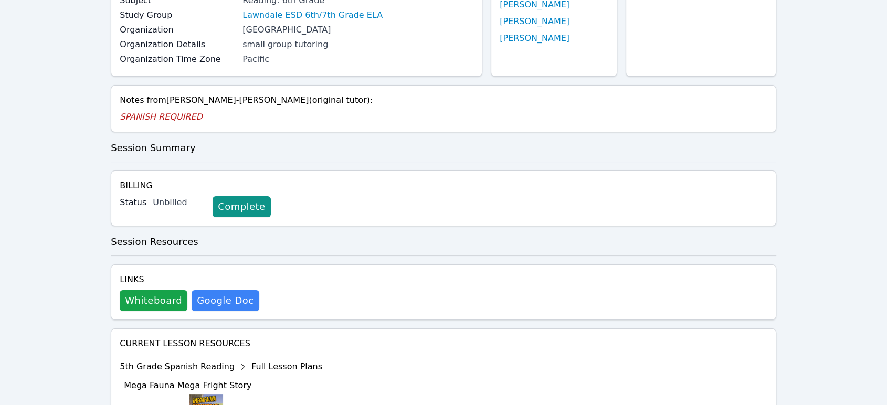
scroll to position [175, 0]
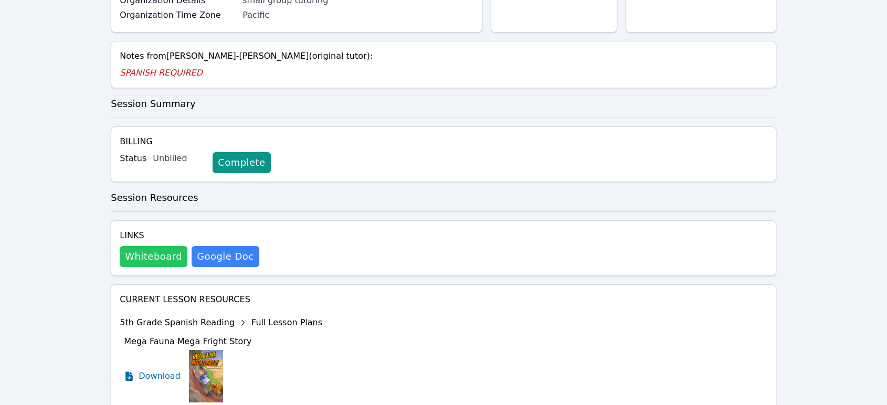
click at [172, 260] on button "Whiteboard" at bounding box center [154, 256] width 68 height 21
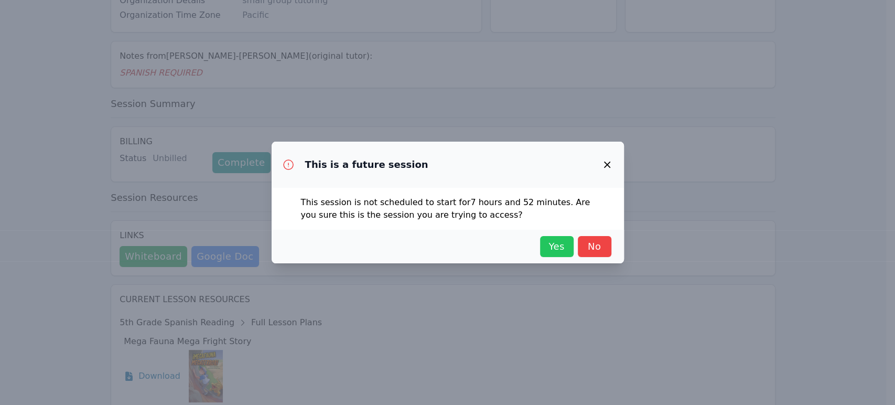
click at [546, 252] on span "Yes" at bounding box center [557, 246] width 23 height 15
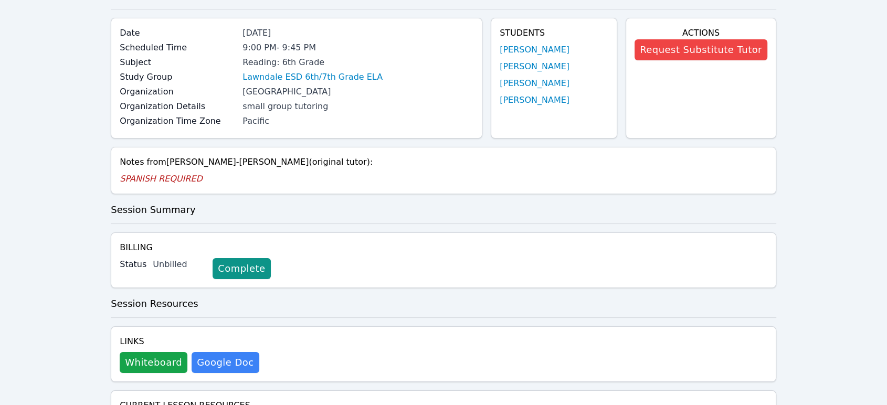
scroll to position [0, 0]
